Goal: Task Accomplishment & Management: Manage account settings

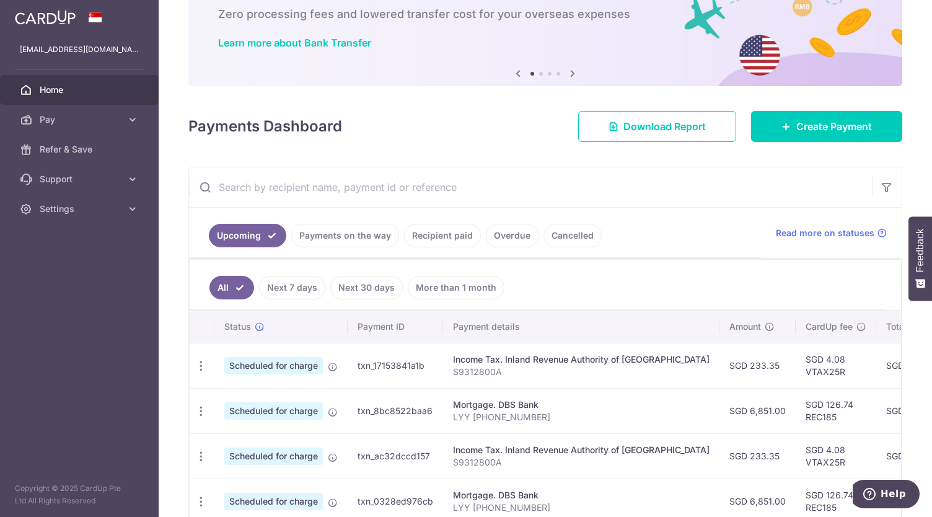
scroll to position [71, 0]
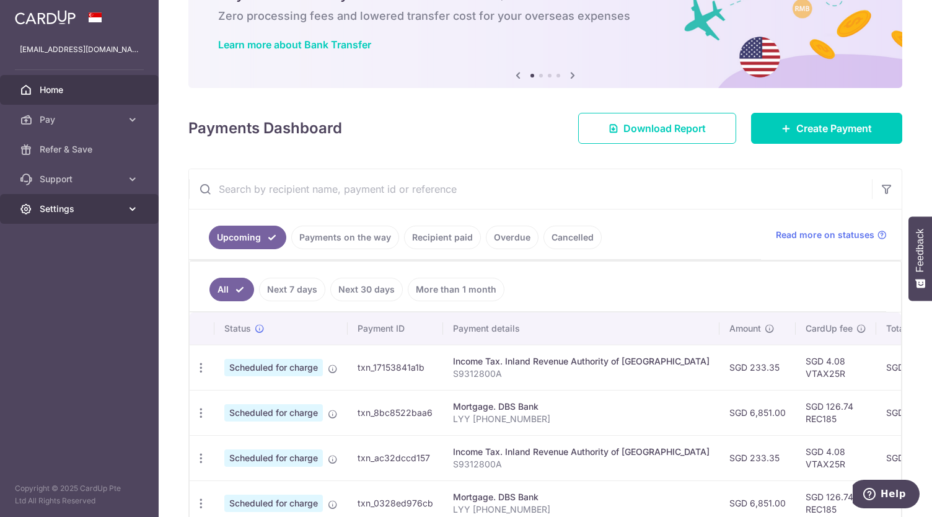
click at [111, 216] on link "Settings" at bounding box center [79, 209] width 159 height 30
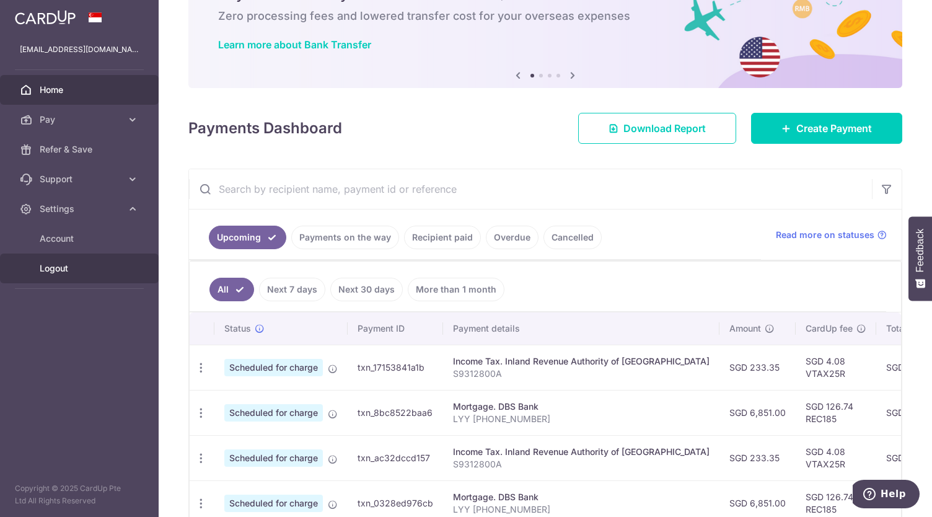
click at [87, 269] on span "Logout" at bounding box center [81, 268] width 82 height 12
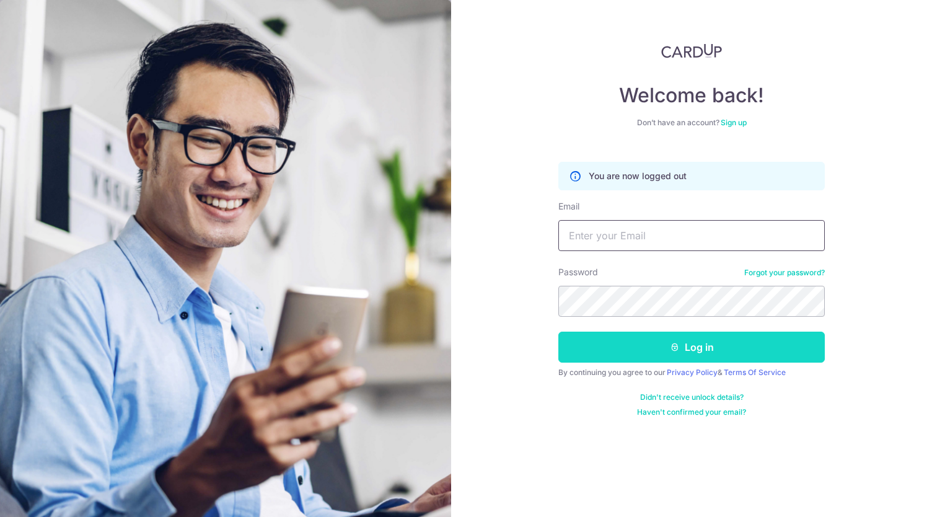
type input "[EMAIL_ADDRESS][DOMAIN_NAME]"
click at [624, 346] on button "Log in" at bounding box center [691, 346] width 266 height 31
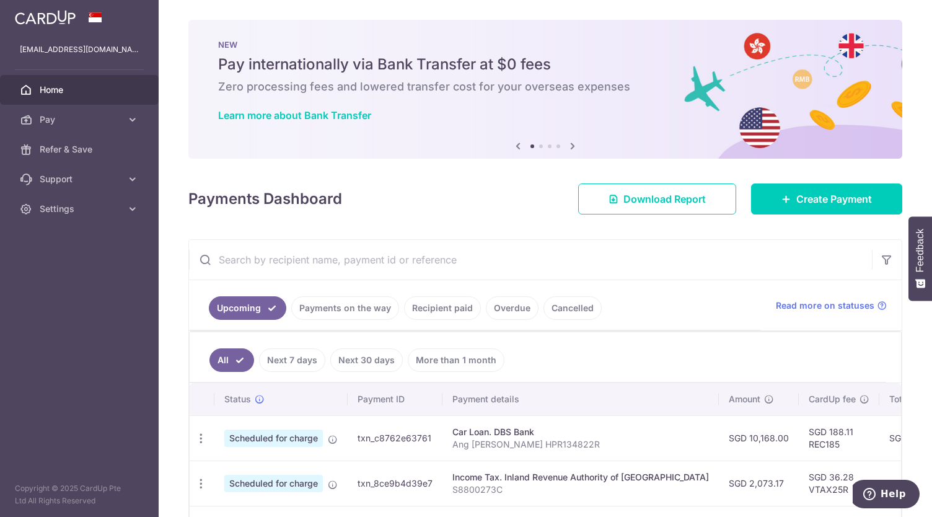
click at [434, 308] on link "Recipient paid" at bounding box center [442, 308] width 77 height 24
